Goal: Information Seeking & Learning: Find specific fact

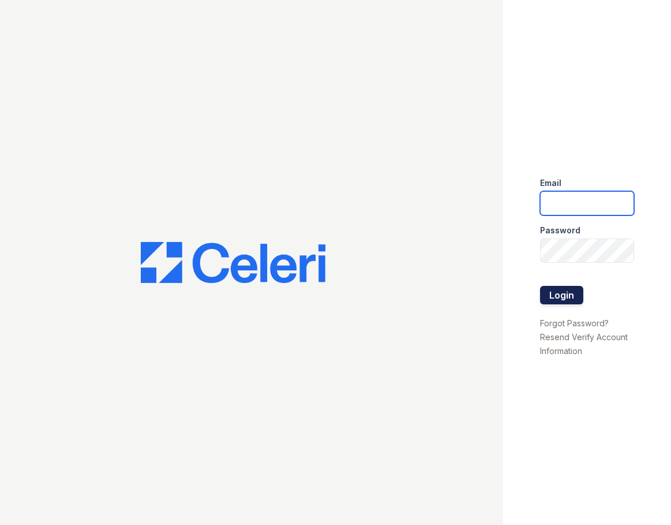
type input "[EMAIL_ADDRESS][DOMAIN_NAME]"
click at [573, 293] on button "Login" at bounding box center [561, 295] width 43 height 18
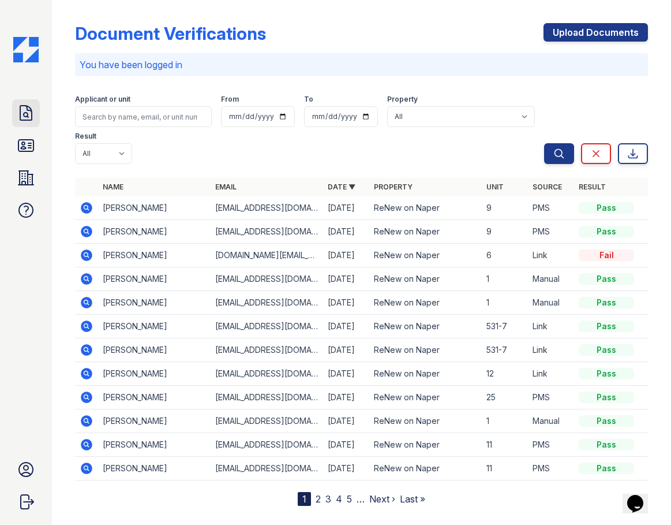
click at [29, 116] on icon at bounding box center [26, 113] width 18 height 18
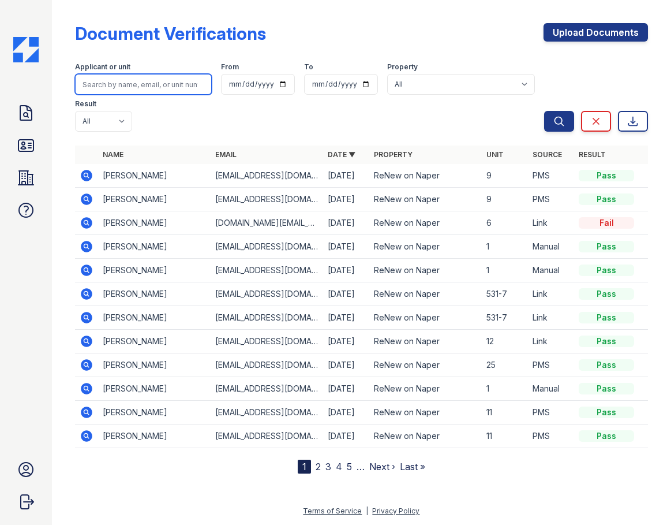
click at [124, 77] on input "search" at bounding box center [143, 84] width 137 height 21
type input "[PERSON_NAME]"
click at [544, 111] on button "Search" at bounding box center [559, 121] width 30 height 21
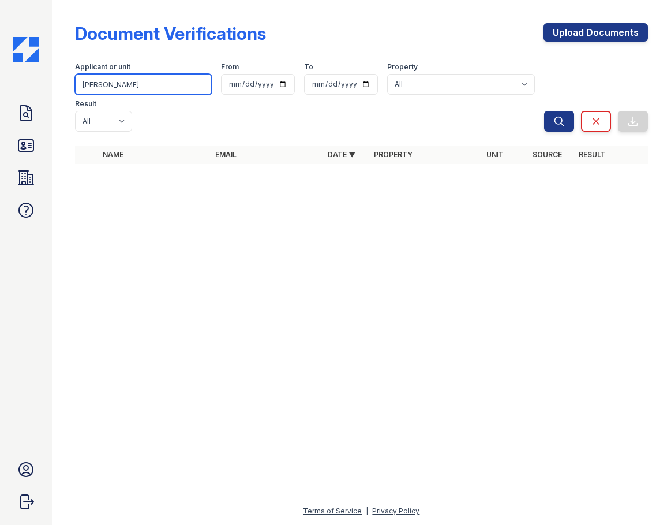
drag, startPoint x: 147, startPoint y: 84, endPoint x: -84, endPoint y: 91, distance: 231.5
click at [0, 91] on html "Doc Verifications ID Verifications Properties FAQ [PERSON_NAME] Trinity Propert…" at bounding box center [335, 262] width 671 height 525
drag, startPoint x: 126, startPoint y: 85, endPoint x: -83, endPoint y: 92, distance: 209.0
click at [0, 92] on html "Doc Verifications ID Verifications Properties FAQ [PERSON_NAME] Trinity Propert…" at bounding box center [335, 262] width 671 height 525
type input "[PERSON_NAME]"
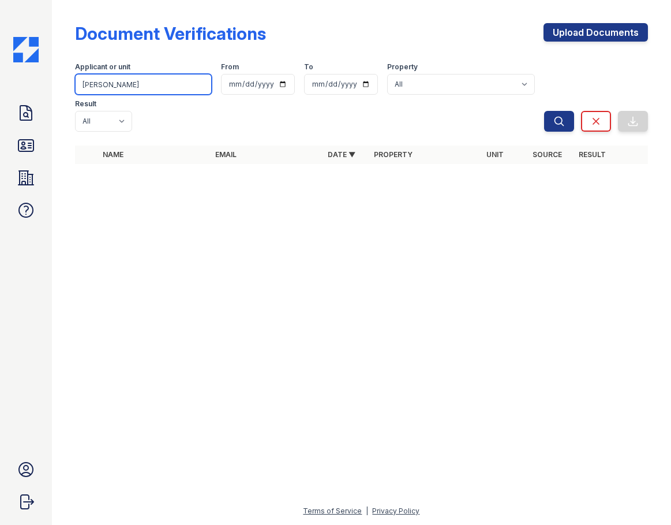
click at [544, 111] on button "Search" at bounding box center [559, 121] width 30 height 21
click at [29, 182] on icon at bounding box center [26, 178] width 18 height 18
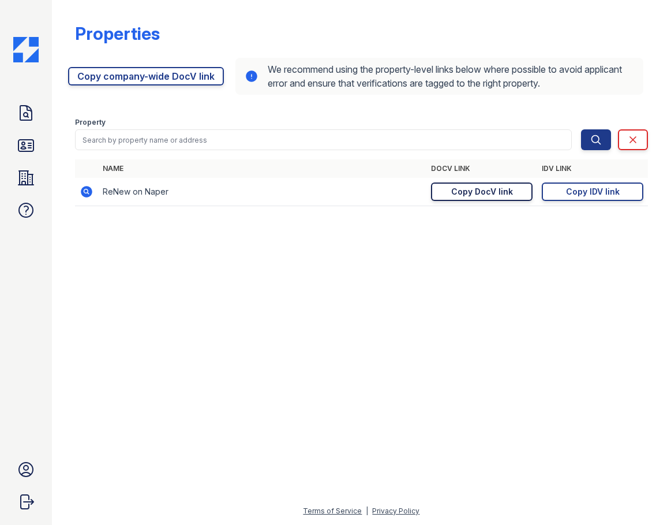
click at [479, 195] on div "Copy DocV link" at bounding box center [482, 192] width 62 height 12
